Goal: Information Seeking & Learning: Learn about a topic

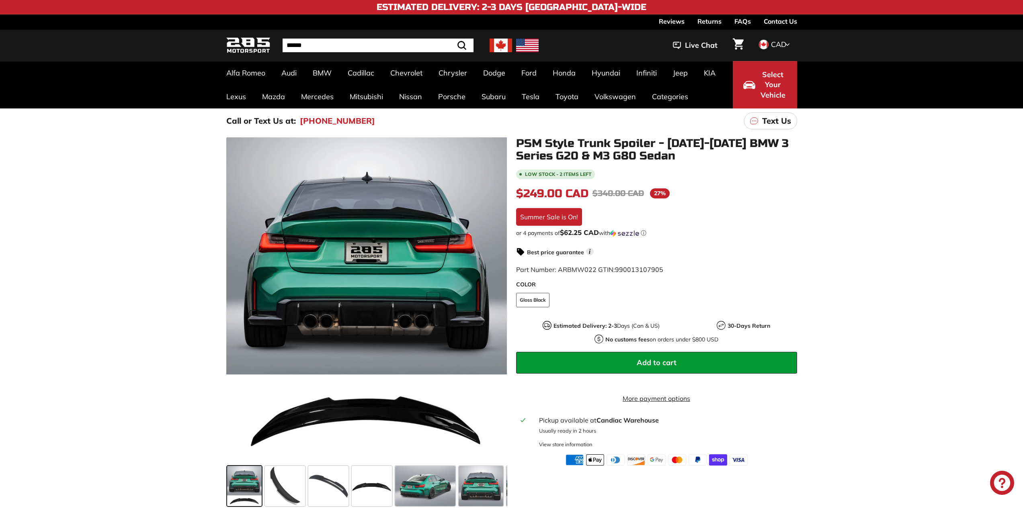
click at [432, 486] on span at bounding box center [425, 486] width 60 height 40
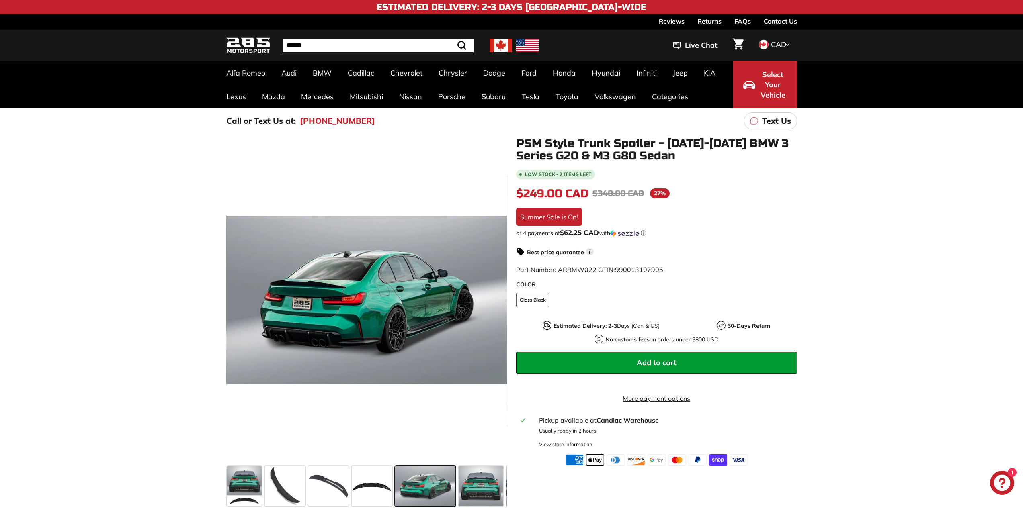
click at [468, 487] on span at bounding box center [481, 486] width 45 height 40
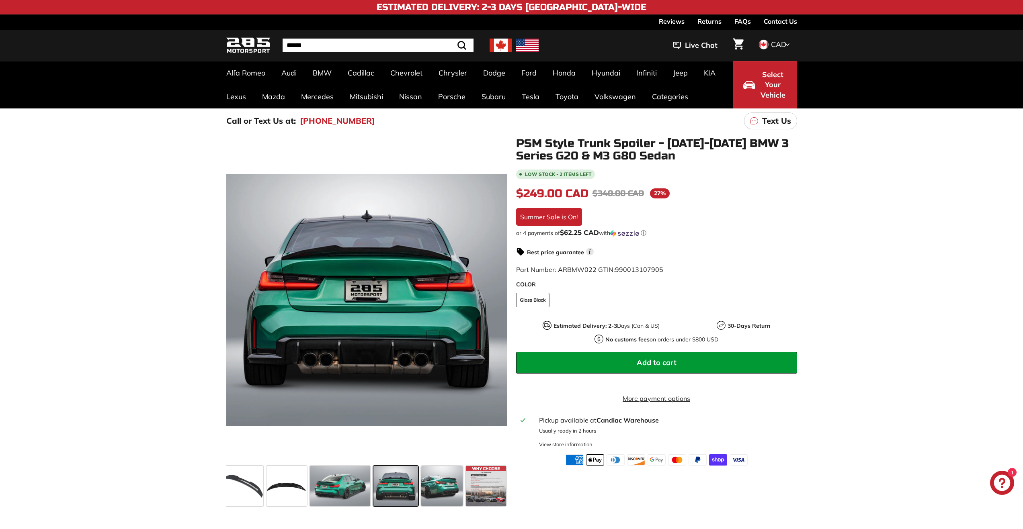
scroll to position [0, 86]
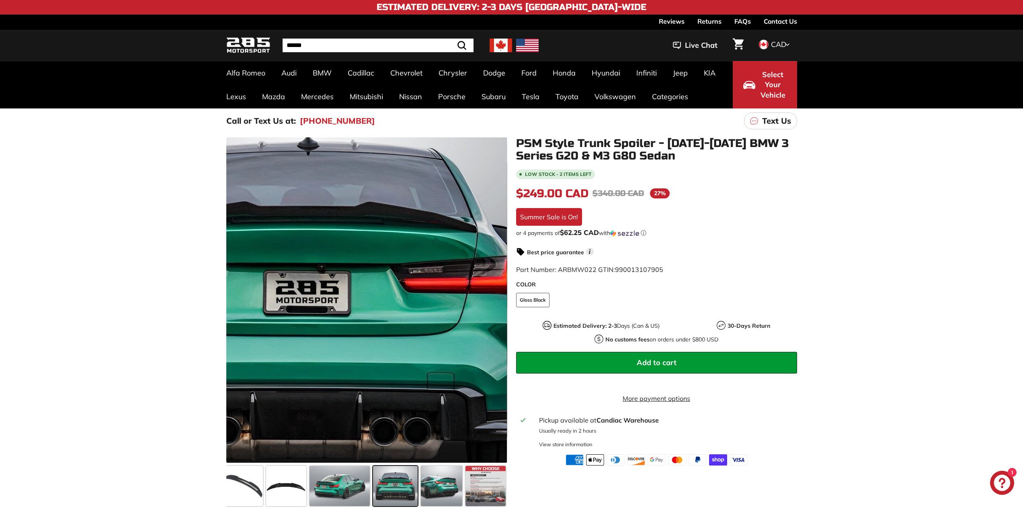
click at [426, 280] on div at bounding box center [366, 300] width 281 height 326
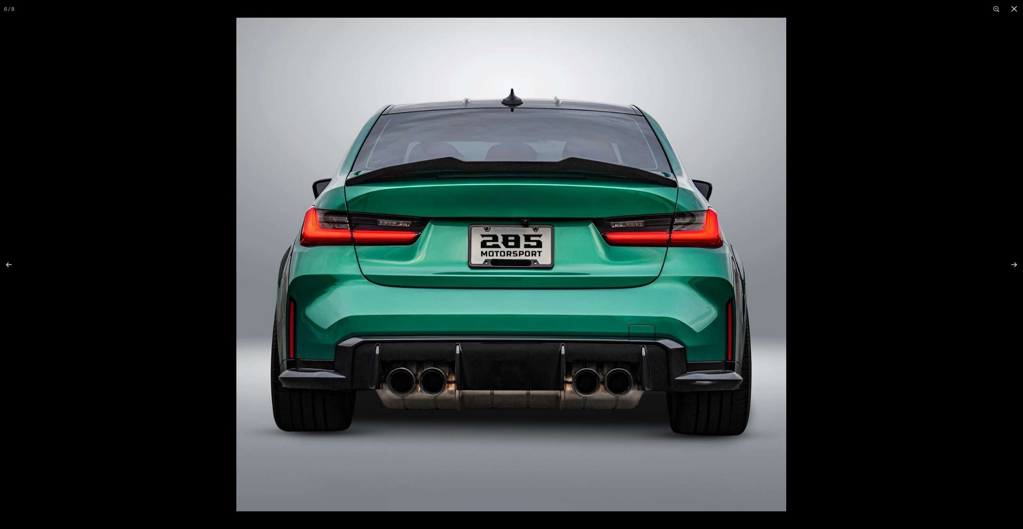
click at [1012, 10] on button at bounding box center [1014, 9] width 18 height 18
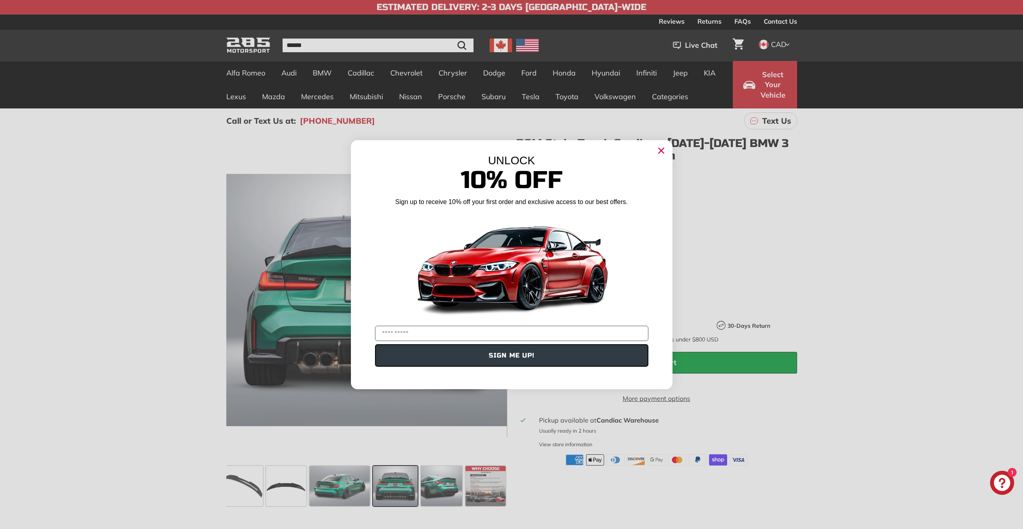
click at [662, 149] on icon "Close dialog" at bounding box center [660, 150] width 5 height 5
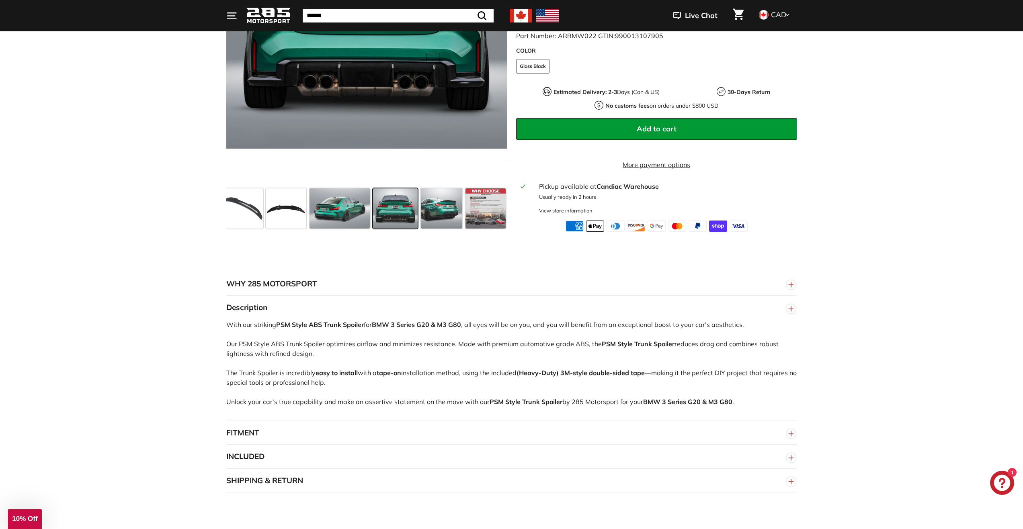
scroll to position [322, 0]
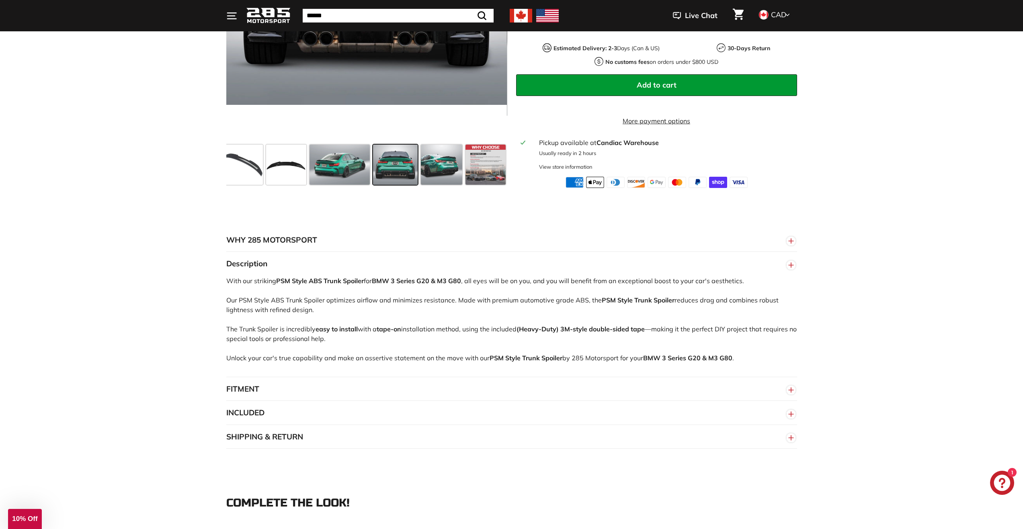
click at [269, 175] on span at bounding box center [286, 165] width 40 height 40
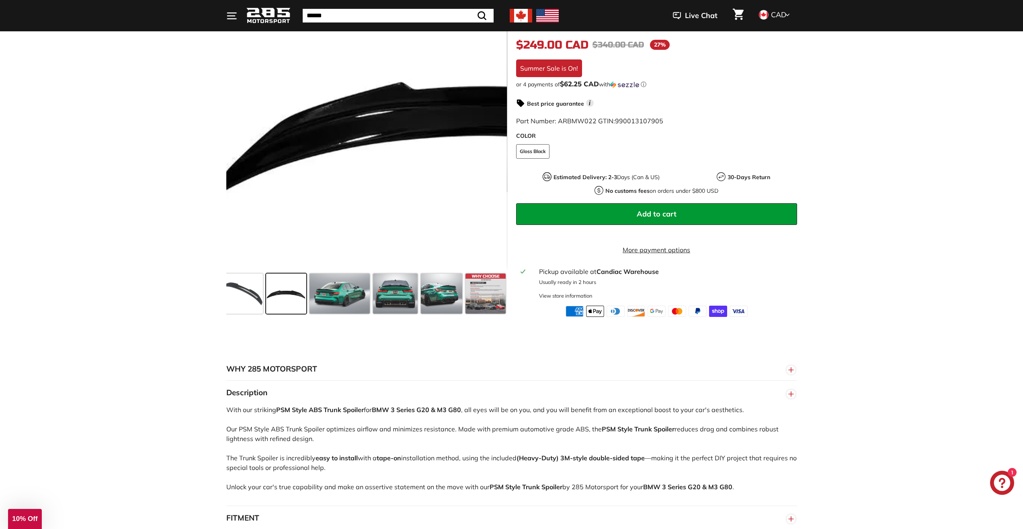
scroll to position [80, 0]
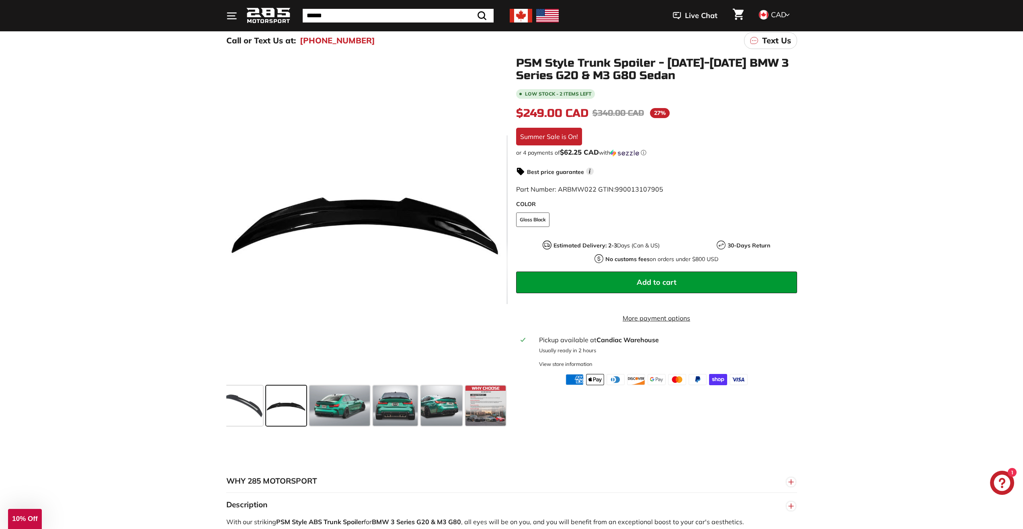
click at [256, 414] on span at bounding box center [243, 406] width 40 height 40
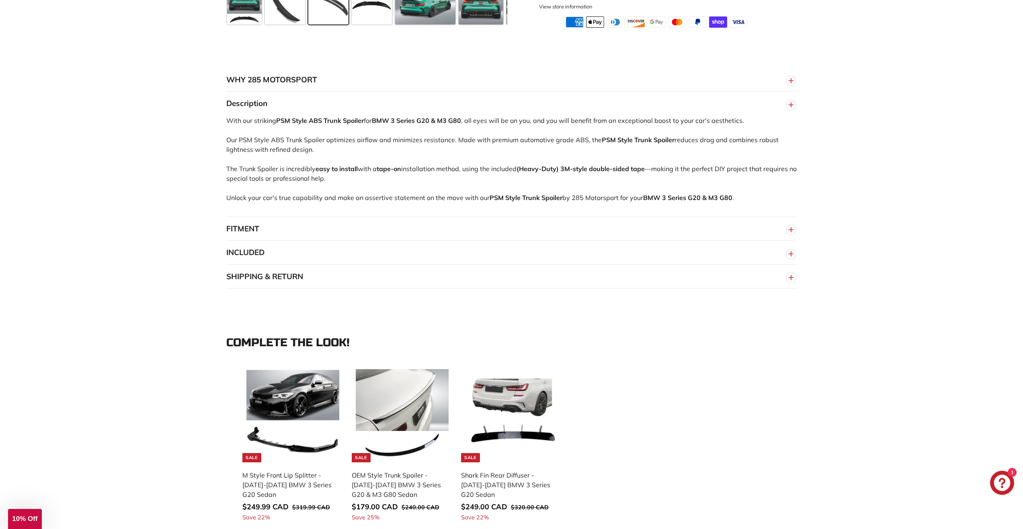
scroll to position [482, 0]
click at [239, 224] on button "FITMENT" at bounding box center [511, 229] width 571 height 24
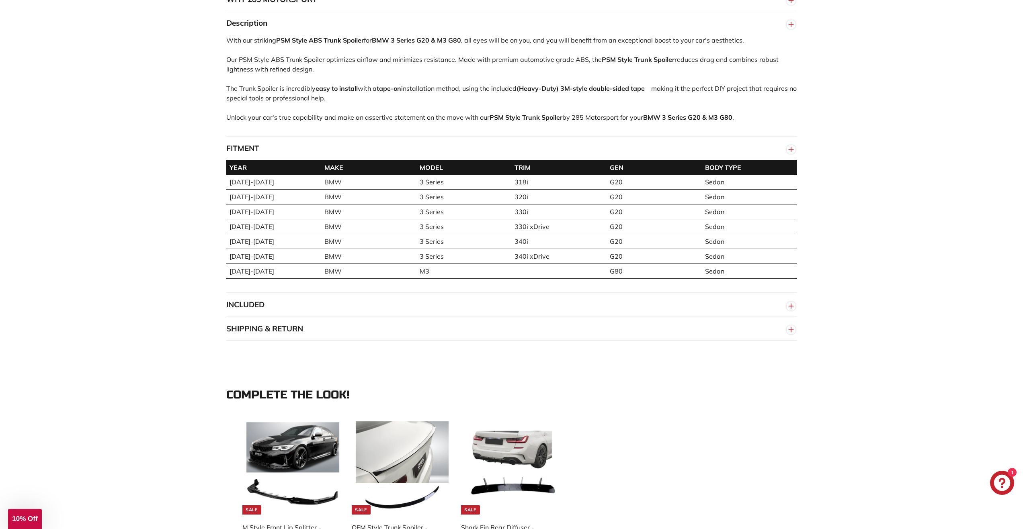
scroll to position [563, 0]
click at [248, 307] on button "INCLUDED" at bounding box center [511, 305] width 571 height 24
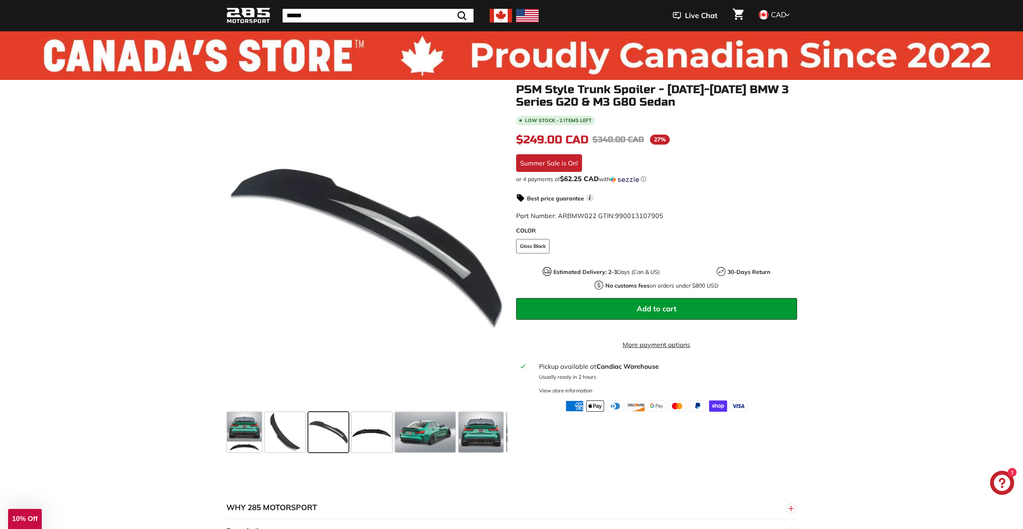
scroll to position [0, 0]
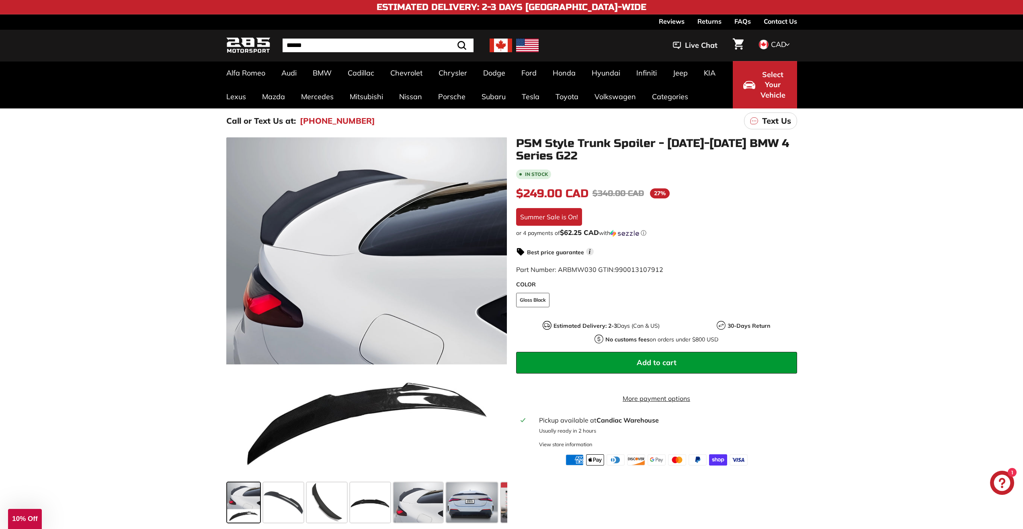
click at [281, 510] on span at bounding box center [283, 503] width 40 height 40
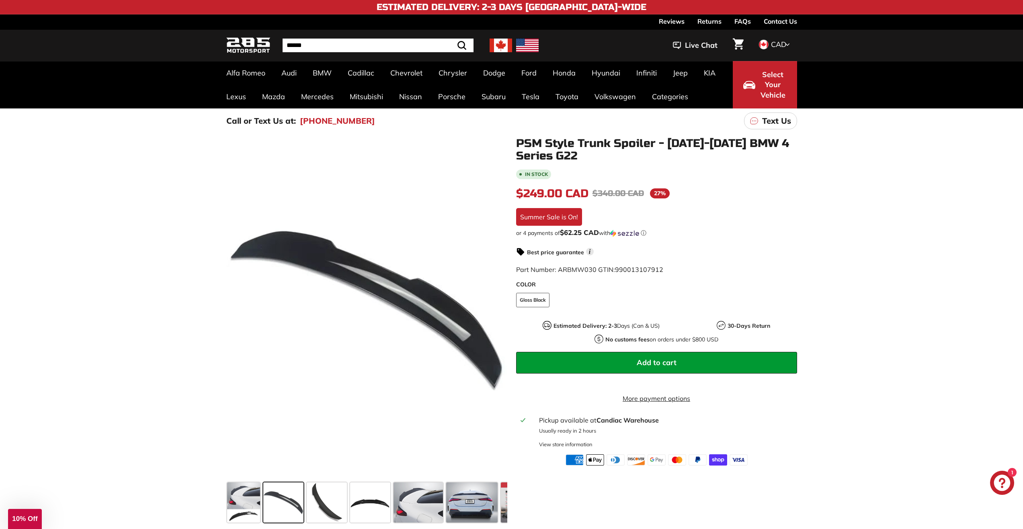
click at [309, 508] on span at bounding box center [327, 503] width 40 height 40
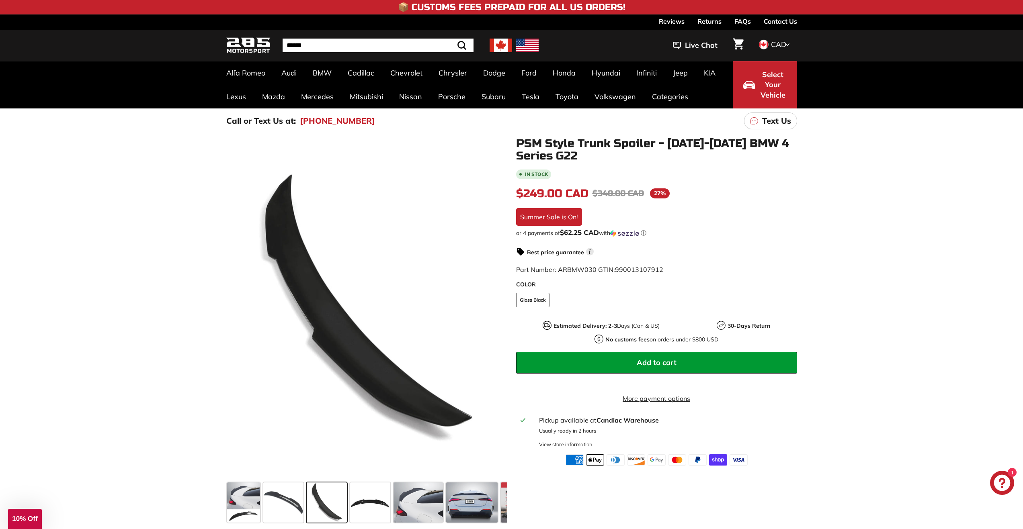
click at [279, 504] on span at bounding box center [283, 503] width 40 height 40
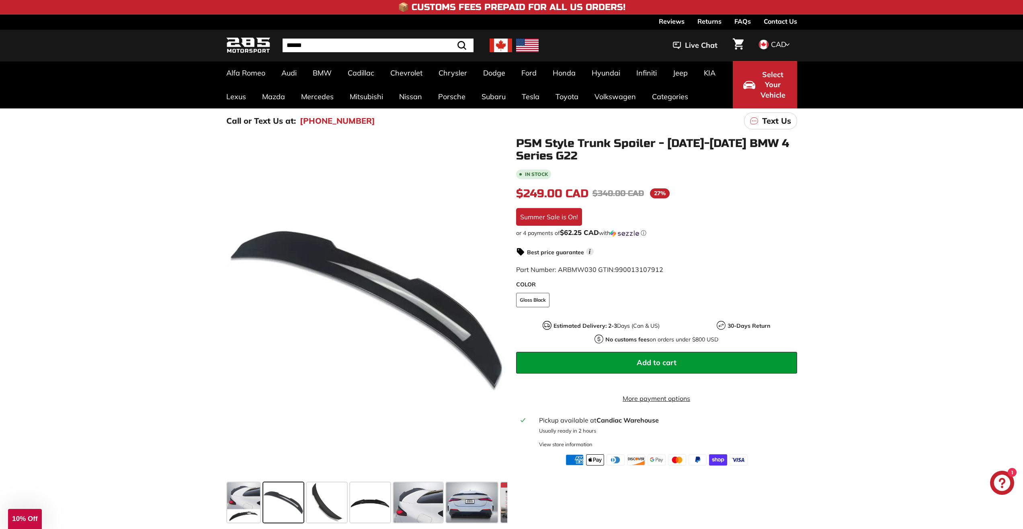
click at [319, 501] on span at bounding box center [327, 503] width 40 height 40
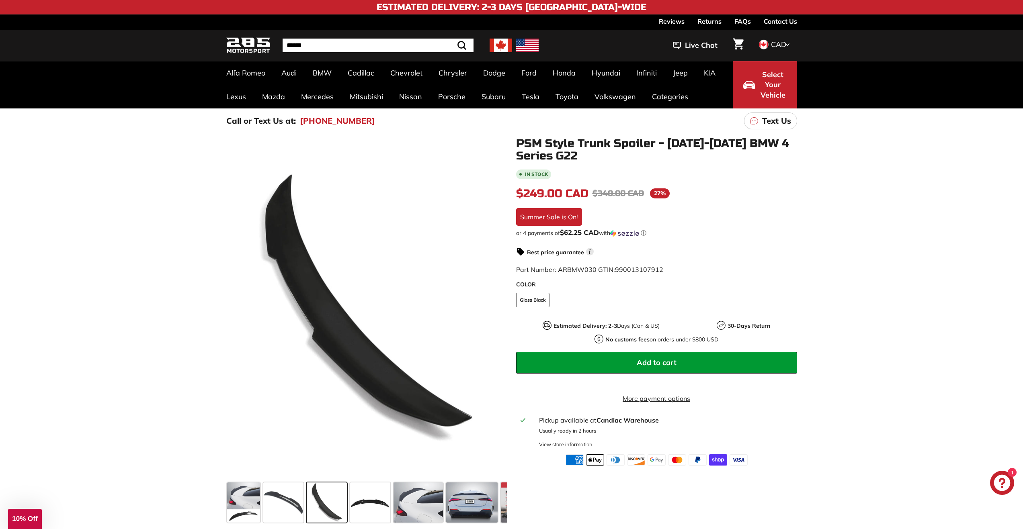
click at [348, 502] on div at bounding box center [369, 502] width 43 height 43
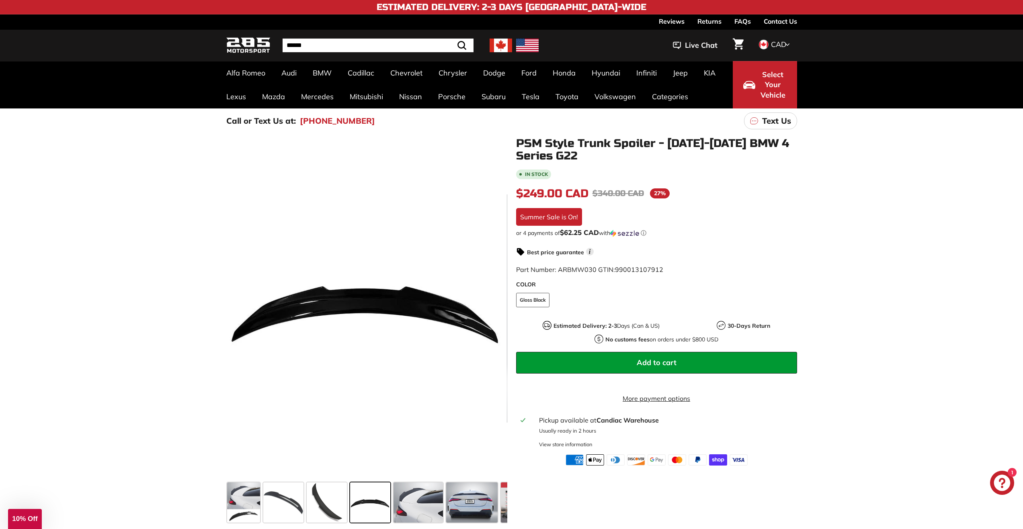
click at [414, 502] on span at bounding box center [417, 503] width 49 height 40
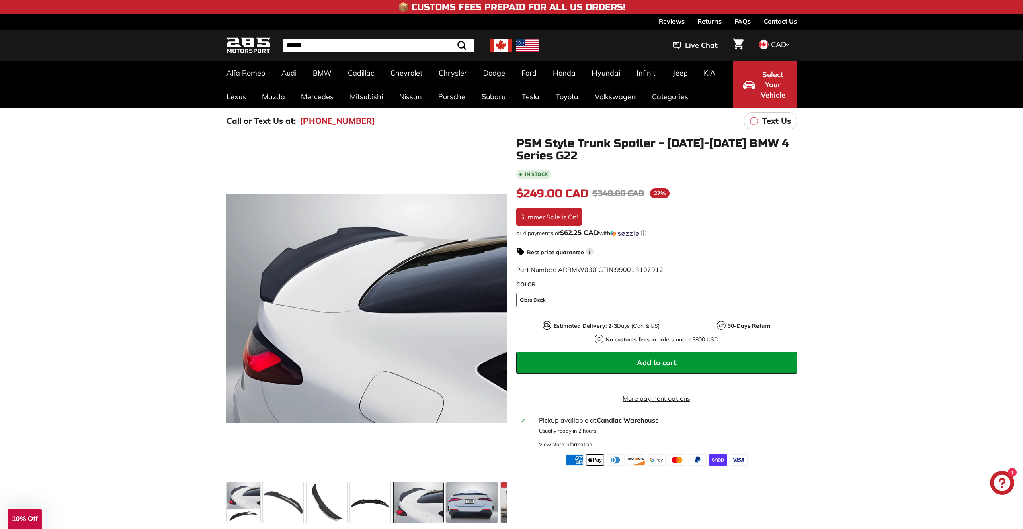
click at [497, 313] on icon at bounding box center [495, 310] width 18 height 18
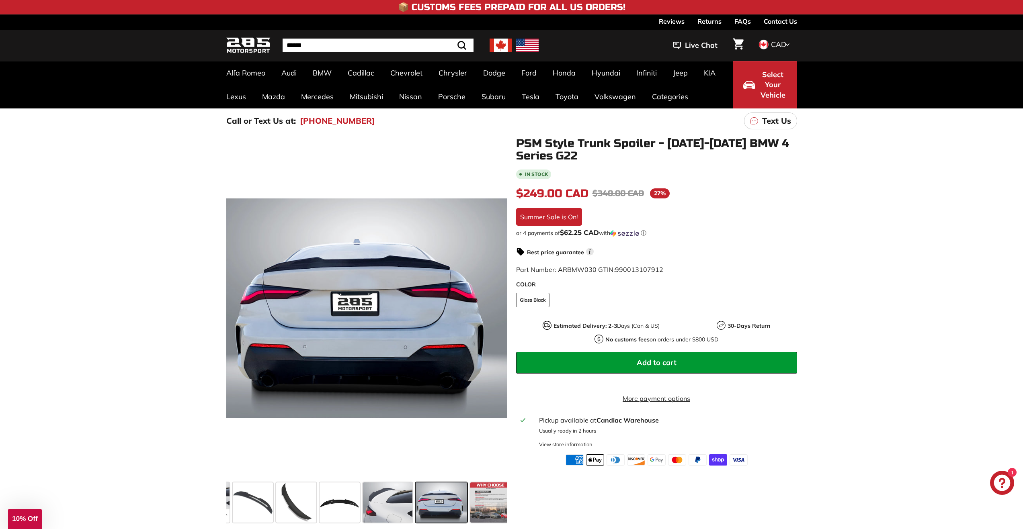
scroll to position [0, 35]
click at [497, 312] on icon at bounding box center [495, 310] width 18 height 18
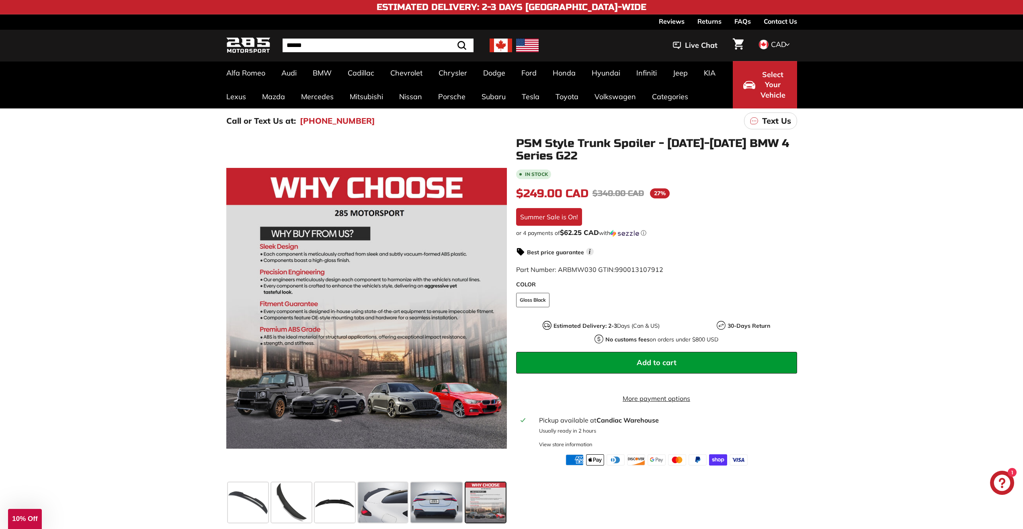
click at [243, 310] on icon at bounding box center [238, 310] width 18 height 18
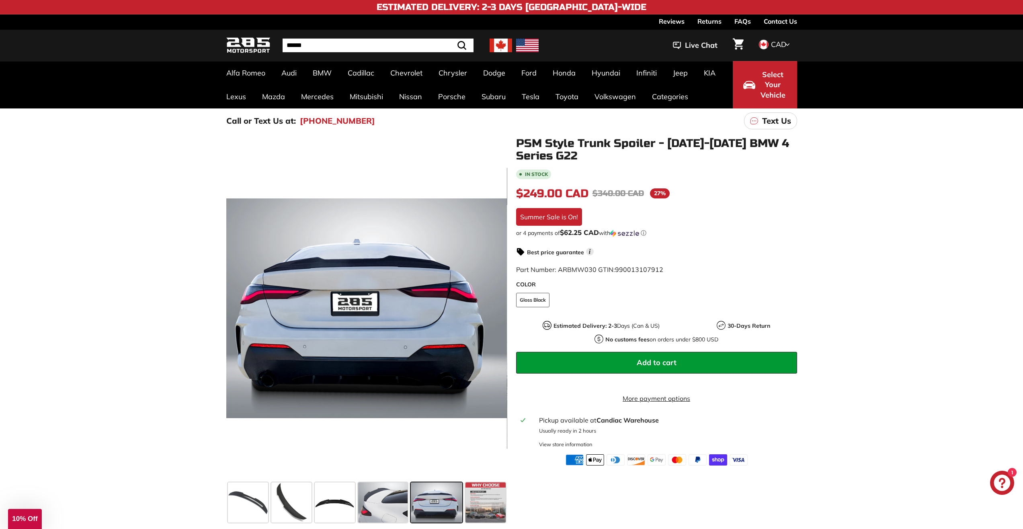
click at [243, 309] on icon at bounding box center [238, 310] width 18 height 18
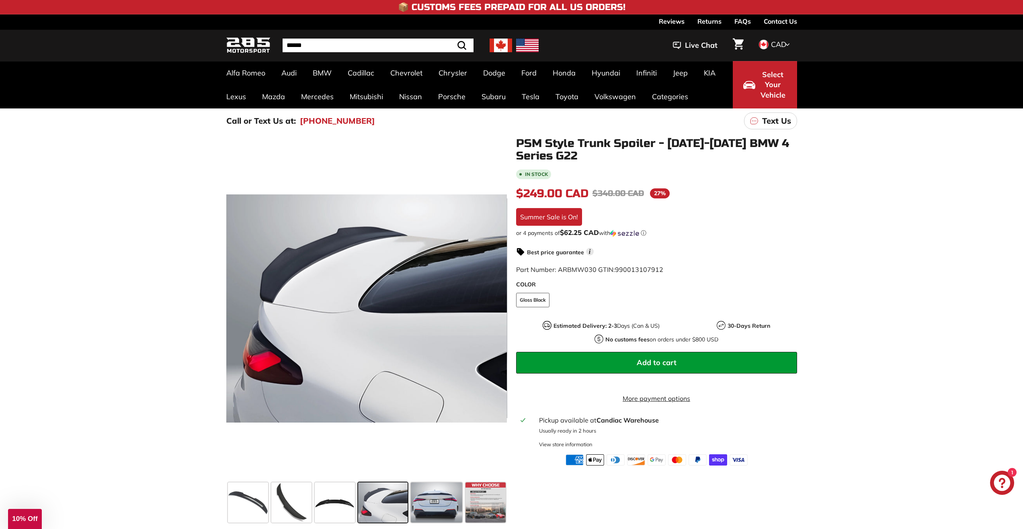
click at [243, 309] on icon at bounding box center [238, 310] width 18 height 18
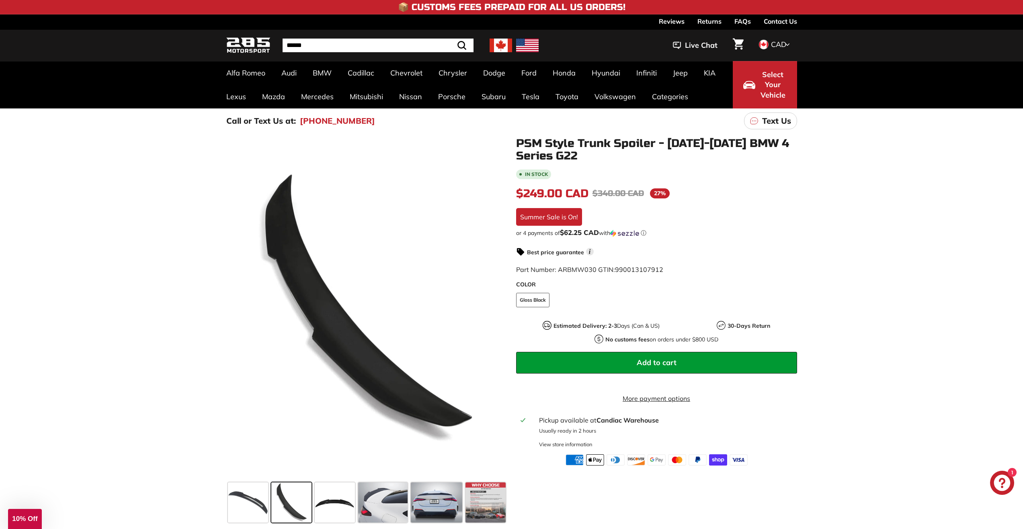
click at [243, 309] on icon at bounding box center [238, 310] width 18 height 18
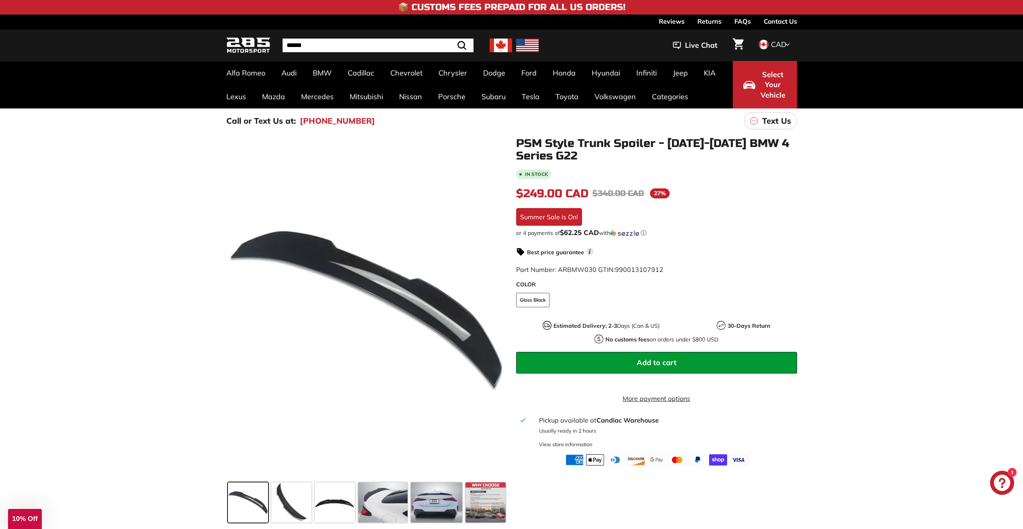
scroll to position [0, 0]
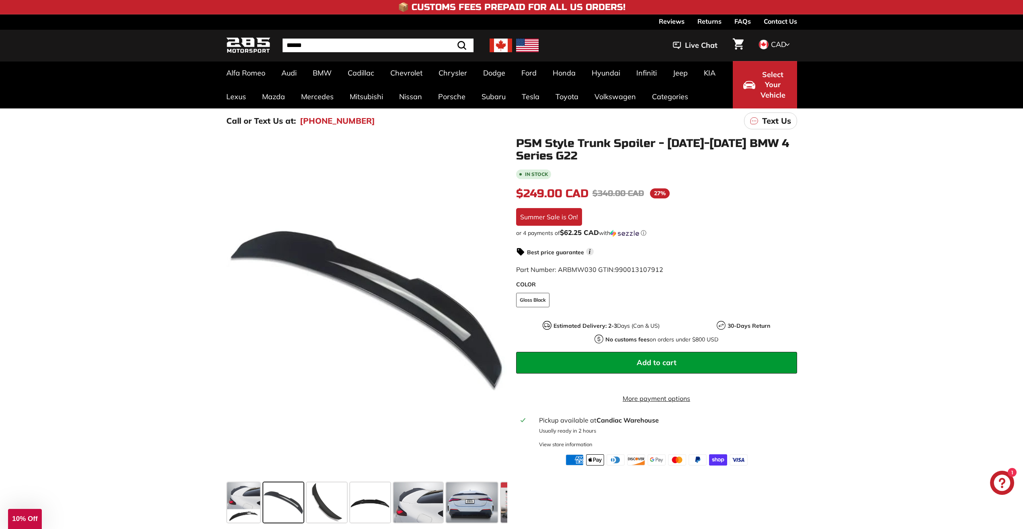
click at [243, 309] on icon at bounding box center [238, 310] width 18 height 18
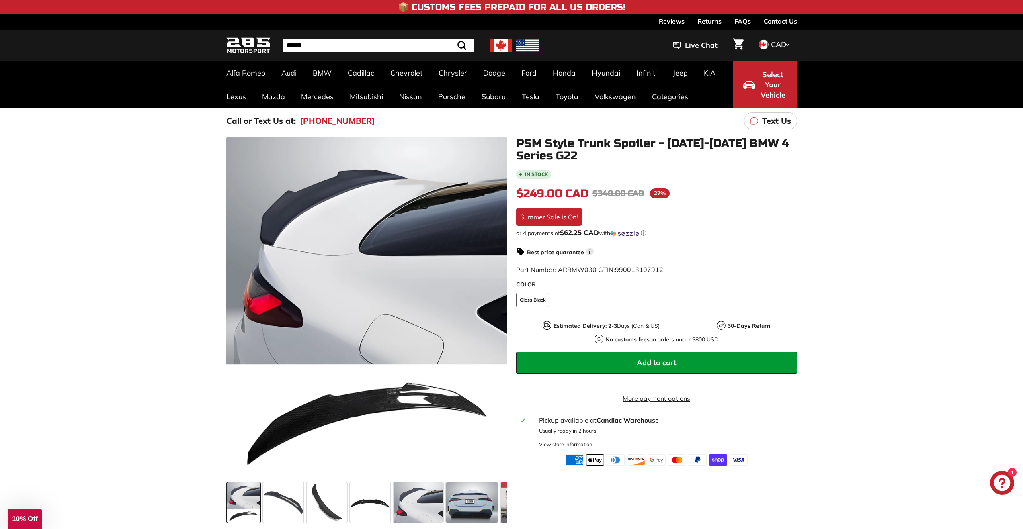
click at [243, 309] on div at bounding box center [366, 308] width 281 height 342
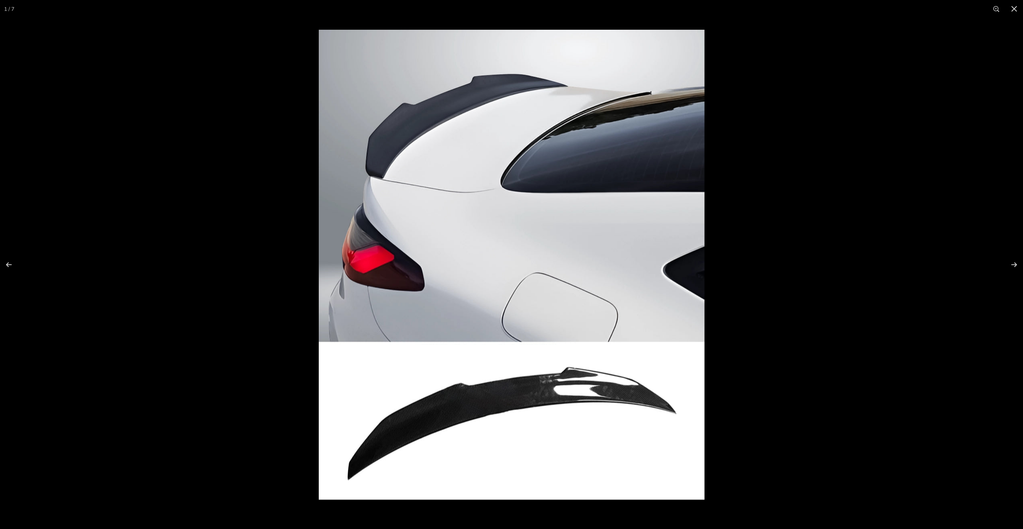
click at [1016, 8] on button at bounding box center [1014, 9] width 18 height 18
